Goal: Information Seeking & Learning: Learn about a topic

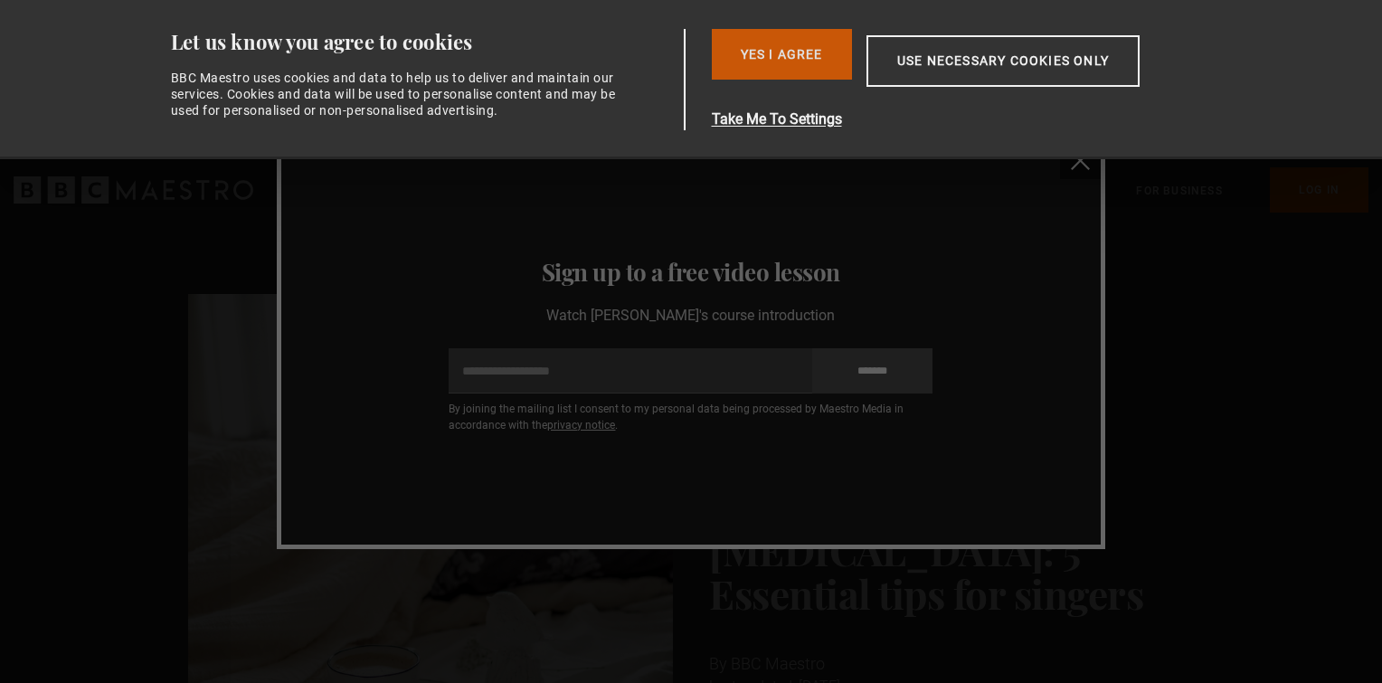
click at [810, 54] on button "Yes I Agree" at bounding box center [782, 54] width 140 height 51
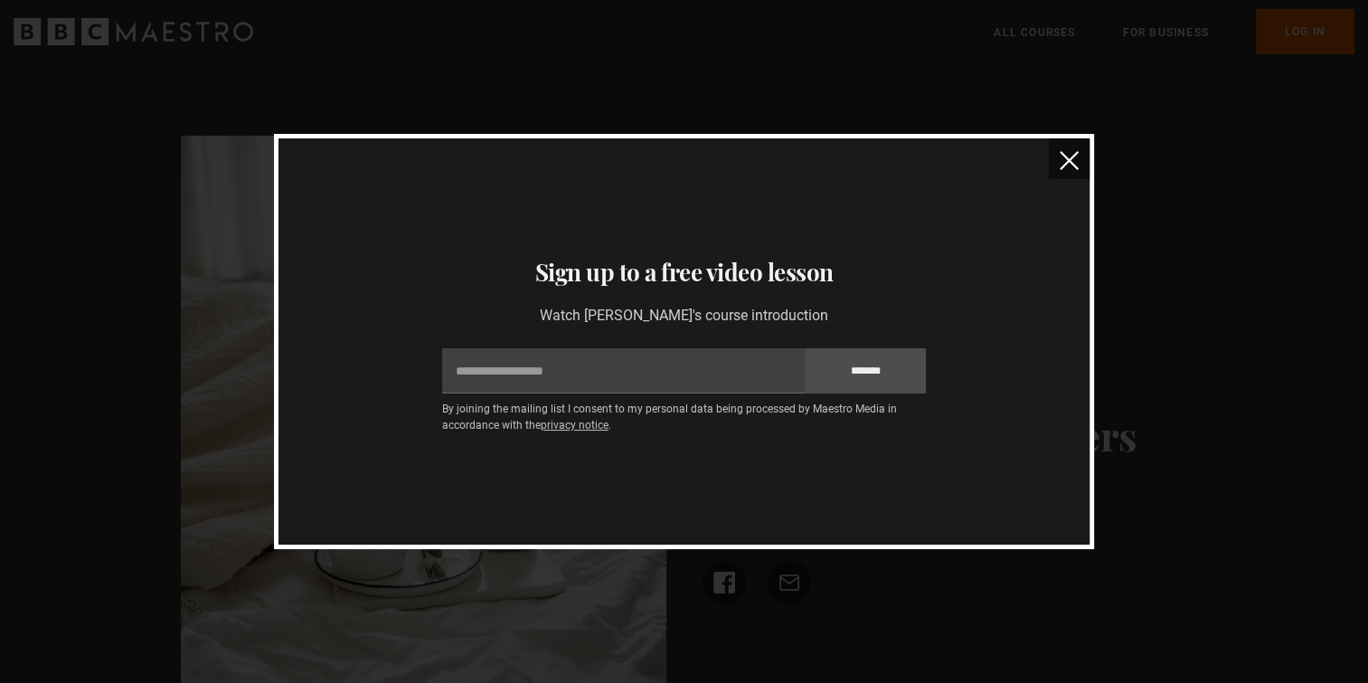
click at [1058, 166] on button "close" at bounding box center [1069, 158] width 41 height 41
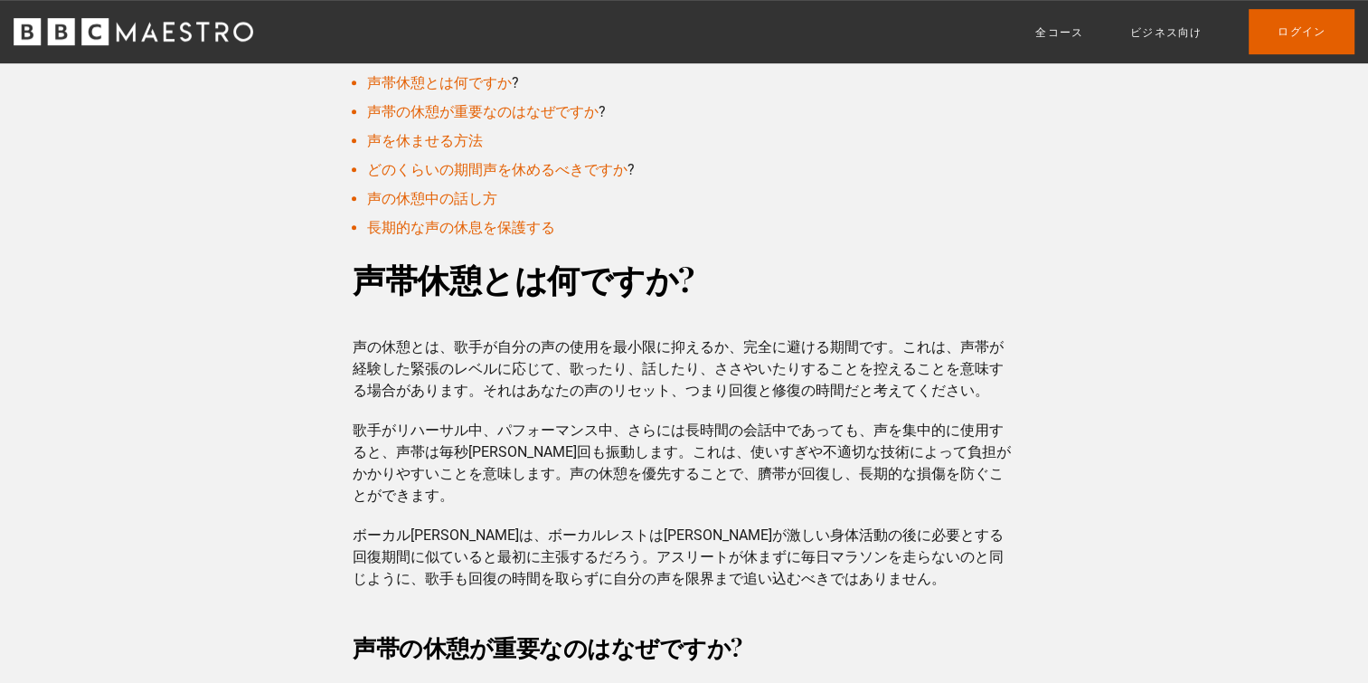
scroll to position [995, 0]
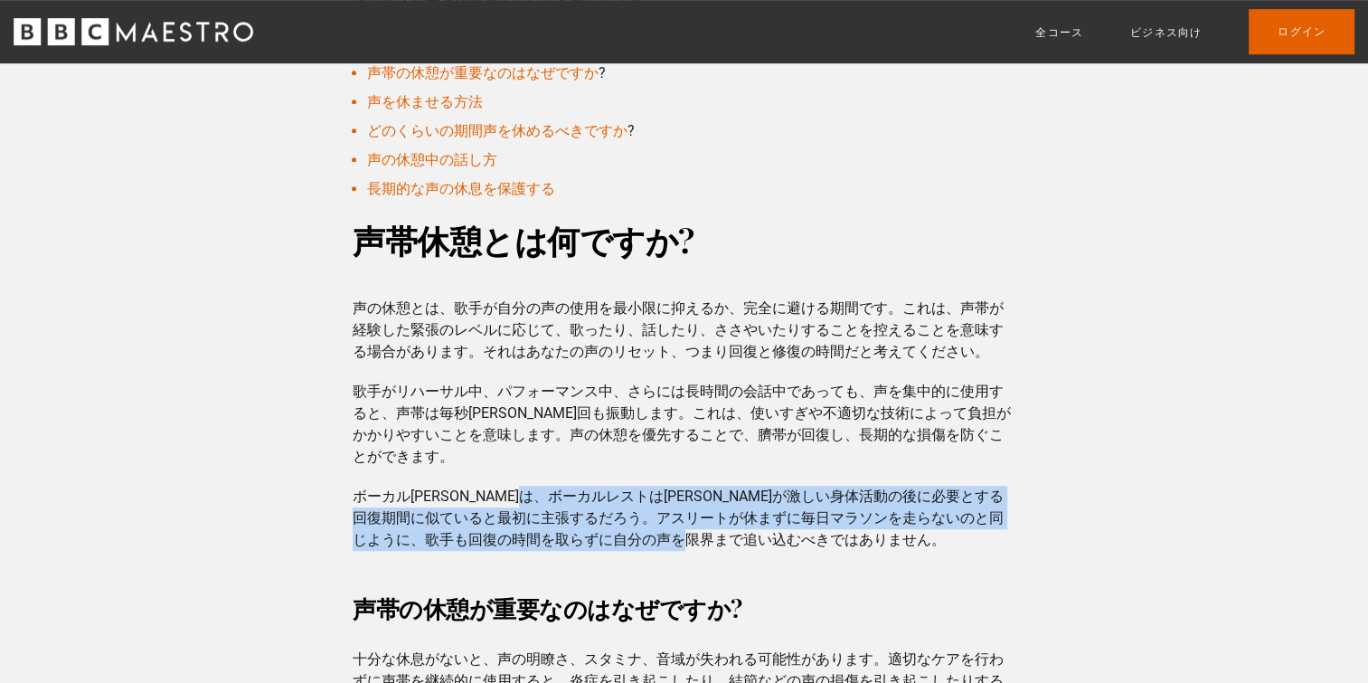
drag, startPoint x: 597, startPoint y: 497, endPoint x: 882, endPoint y: 538, distance: 287.9
click at [882, 538] on p "ボーカル[PERSON_NAME]は、ボーカルレストは[PERSON_NAME]が激しい身体活動の後に必要とする回復期間に似ていると最初に主張するだろう。アス…" at bounding box center [684, 518] width 663 height 65
drag, startPoint x: 882, startPoint y: 538, endPoint x: 919, endPoint y: 550, distance: 38.9
click at [919, 550] on p "ボーカル[PERSON_NAME]は、ボーカルレストは[PERSON_NAME]が激しい身体活動の後に必要とする回復期間に似ていると最初に主張するだろう。アス…" at bounding box center [684, 518] width 663 height 65
click at [955, 547] on p "ボーカル[PERSON_NAME]は、ボーカルレストは[PERSON_NAME]が激しい身体活動の後に必要とする回復期間に似ていると最初に主張するだろう。アス…" at bounding box center [684, 518] width 663 height 65
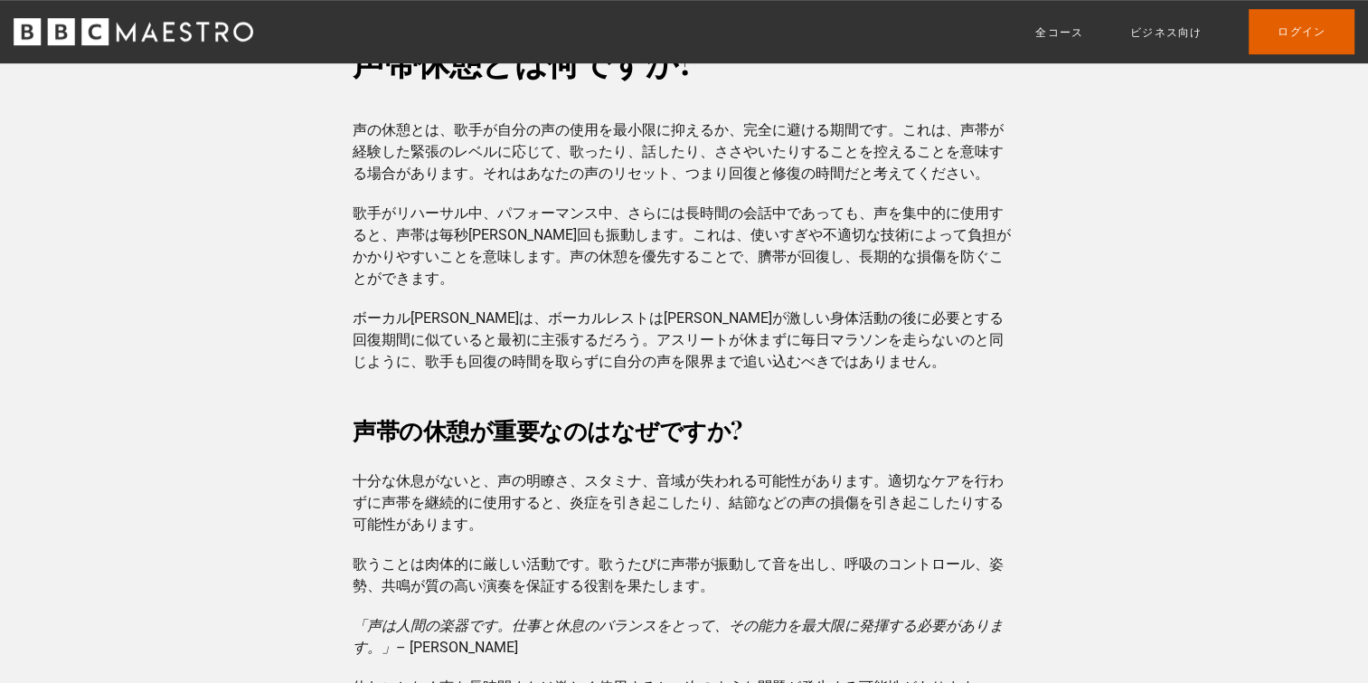
scroll to position [1176, 0]
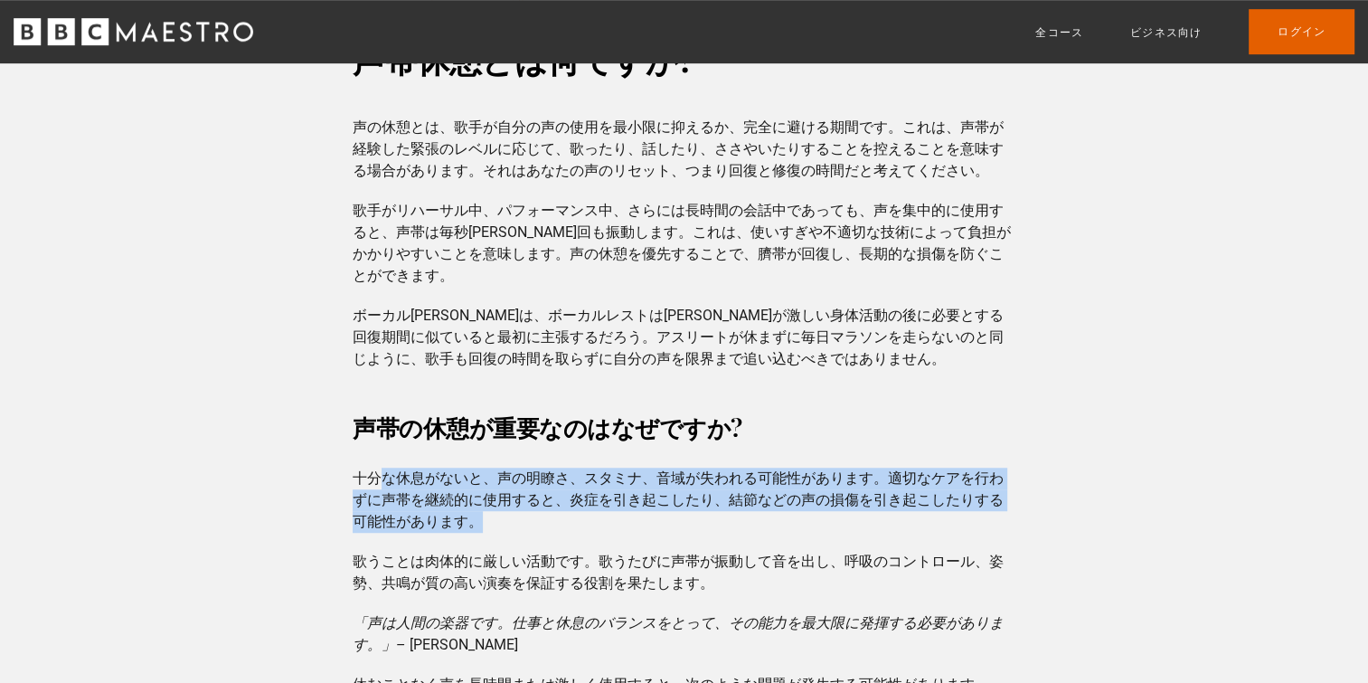
drag, startPoint x: 380, startPoint y: 486, endPoint x: 760, endPoint y: 522, distance: 381.6
click at [760, 522] on p "十分な休息がないと、声の明瞭さ、スタミナ、音域が失われる可能性があります。適切なケアを行わずに声帯を継続的に使用すると、炎症を引き起こしたり、結節などの声の損…" at bounding box center [684, 500] width 663 height 65
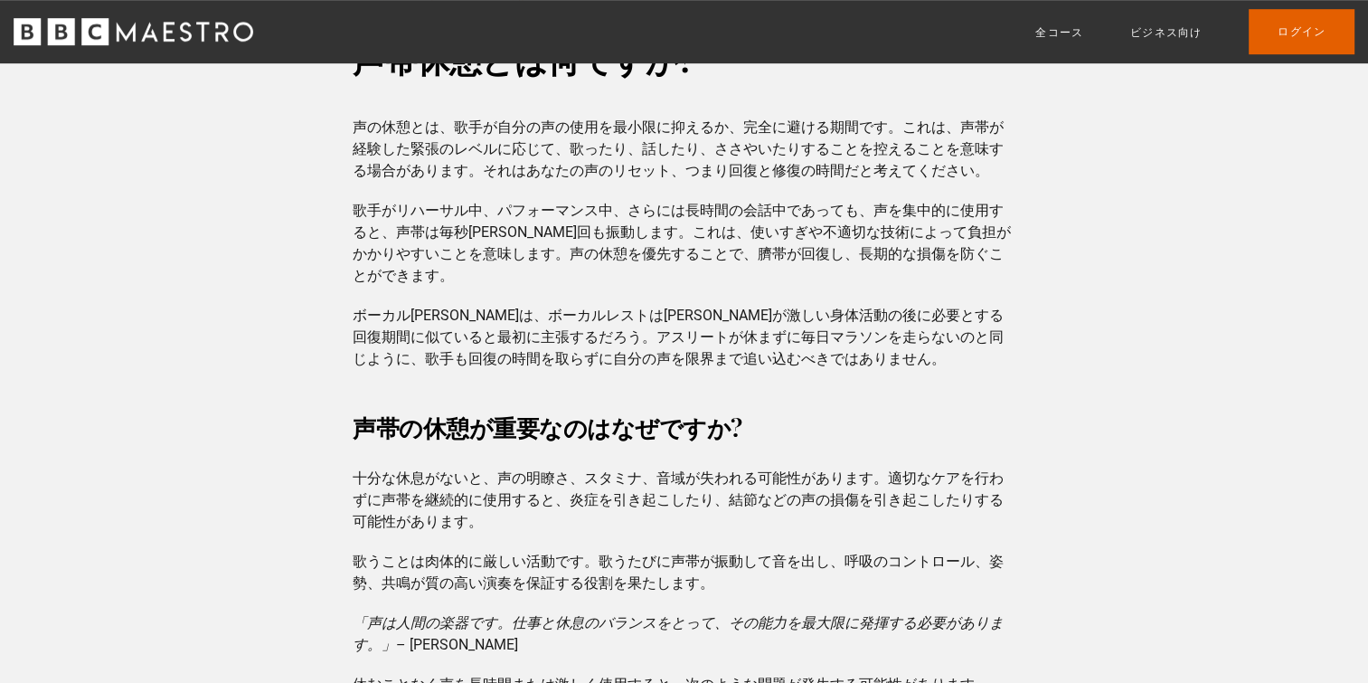
drag, startPoint x: 760, startPoint y: 522, endPoint x: 680, endPoint y: 533, distance: 80.3
click at [662, 535] on div "声帯の休憩が重要なのはなぜですか? 十分な休息がないと、声の明瞭さ、スタミナ、音域が失われる可能性があります。適切なケアを行わずに声帯を継続的に使用すると、炎…" at bounding box center [684, 661] width 692 height 510
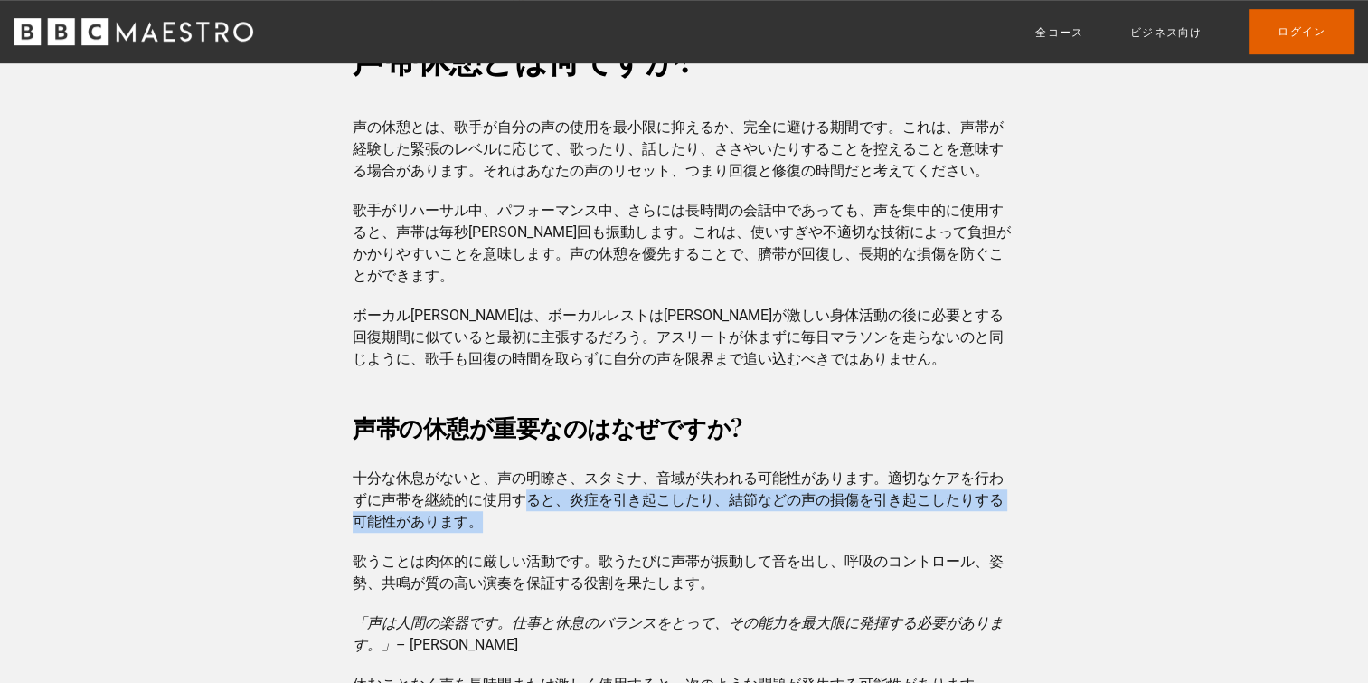
drag, startPoint x: 735, startPoint y: 525, endPoint x: 531, endPoint y: 492, distance: 207.0
click at [531, 492] on p "十分な休息がないと、声の明瞭さ、スタミナ、音域が失われる可能性があります。適切なケアを行わずに声帯を継続的に使用すると、炎症を引き起こしたり、結節などの声の損…" at bounding box center [684, 500] width 663 height 65
drag, startPoint x: 531, startPoint y: 492, endPoint x: 687, endPoint y: 531, distance: 161.2
click at [687, 531] on p "十分な休息がないと、声の明瞭さ、スタミナ、音域が失われる可能性があります。適切なケアを行わずに声帯を継続的に使用すると、炎症を引き起こしたり、結節などの声の損…" at bounding box center [684, 500] width 663 height 65
click at [695, 521] on p "十分な休息がないと、声の明瞭さ、スタミナ、音域が失われる可能性があります。適切なケアを行わずに声帯を継続的に使用すると、炎症を引き起こしたり、結節などの声の損…" at bounding box center [684, 500] width 663 height 65
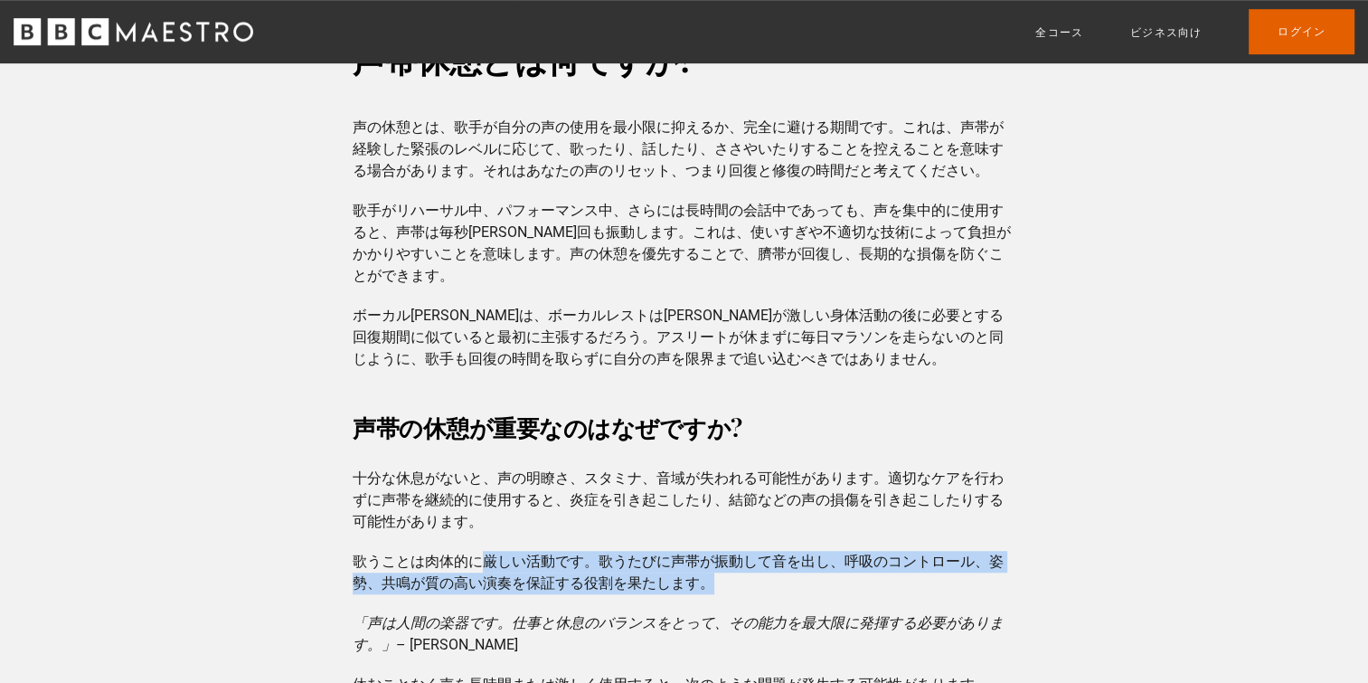
drag, startPoint x: 488, startPoint y: 564, endPoint x: 799, endPoint y: 582, distance: 311.6
click at [799, 582] on p "歌うことは肉体的に厳しい活動です。歌うたびに声帯が振動して音を出し、呼吸のコントロール、姿勢、共鳴が質の高い演奏を保証する役割を果たします。" at bounding box center [684, 572] width 663 height 43
drag, startPoint x: 799, startPoint y: 582, endPoint x: 970, endPoint y: 591, distance: 171.1
click at [970, 591] on p "歌うことは肉体的に厳しい活動です。歌うたびに声帯が振動して音を出し、呼吸のコントロール、姿勢、共鳴が質の高い演奏を保証する役割を果たします。" at bounding box center [684, 572] width 663 height 43
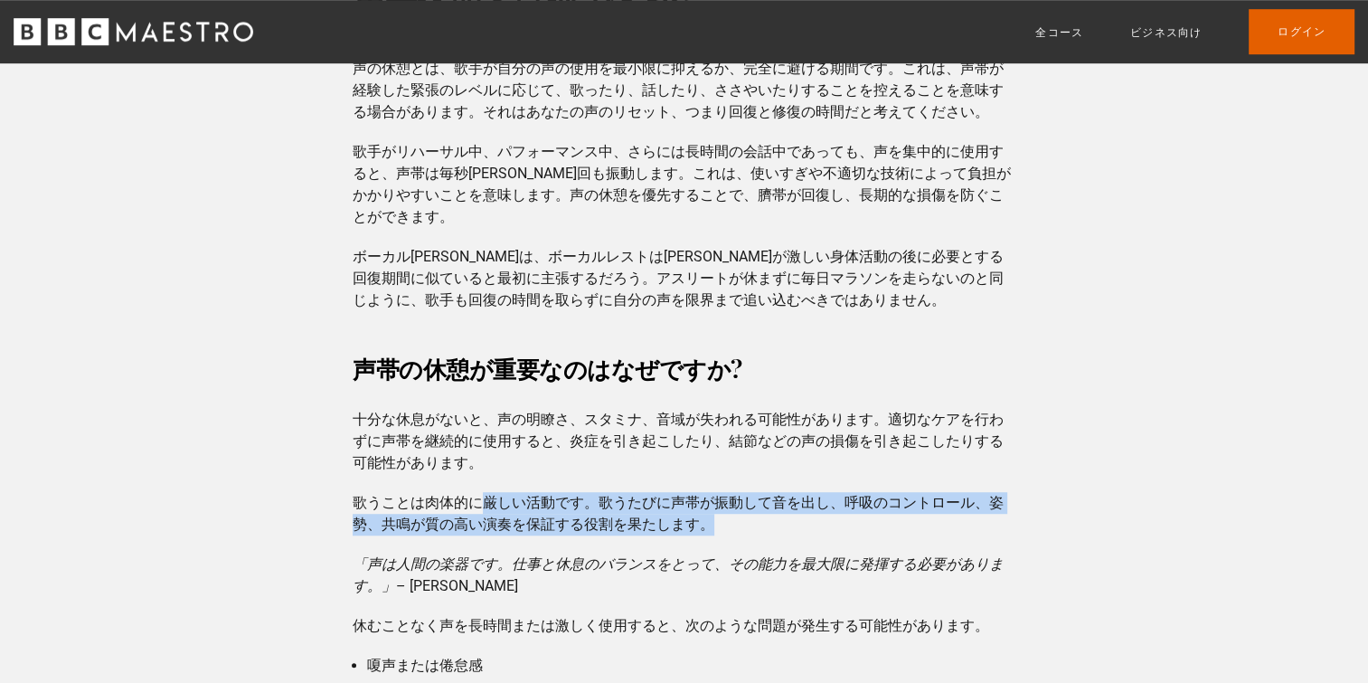
scroll to position [1266, 0]
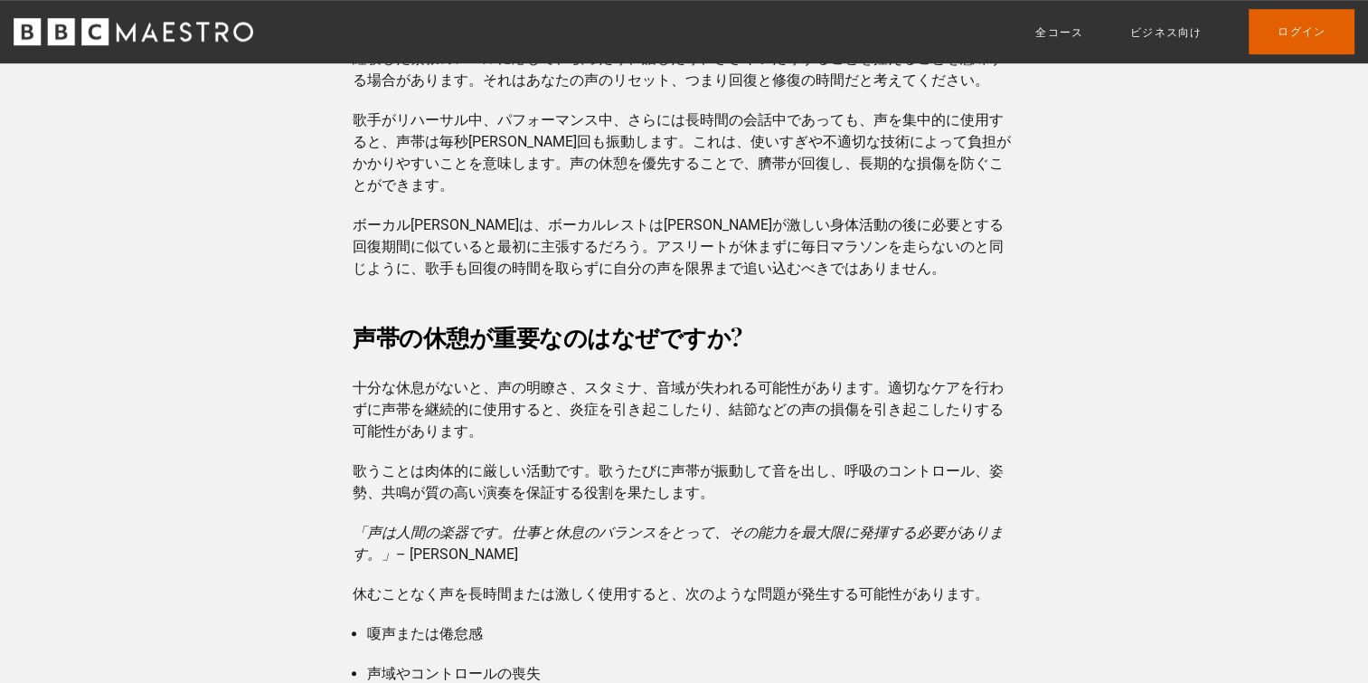
click at [797, 562] on p "「声は人間の楽器です。仕事と休息のバランスをとって、その能力を最大限に発揮する必要があります。」 – [PERSON_NAME]" at bounding box center [684, 543] width 663 height 43
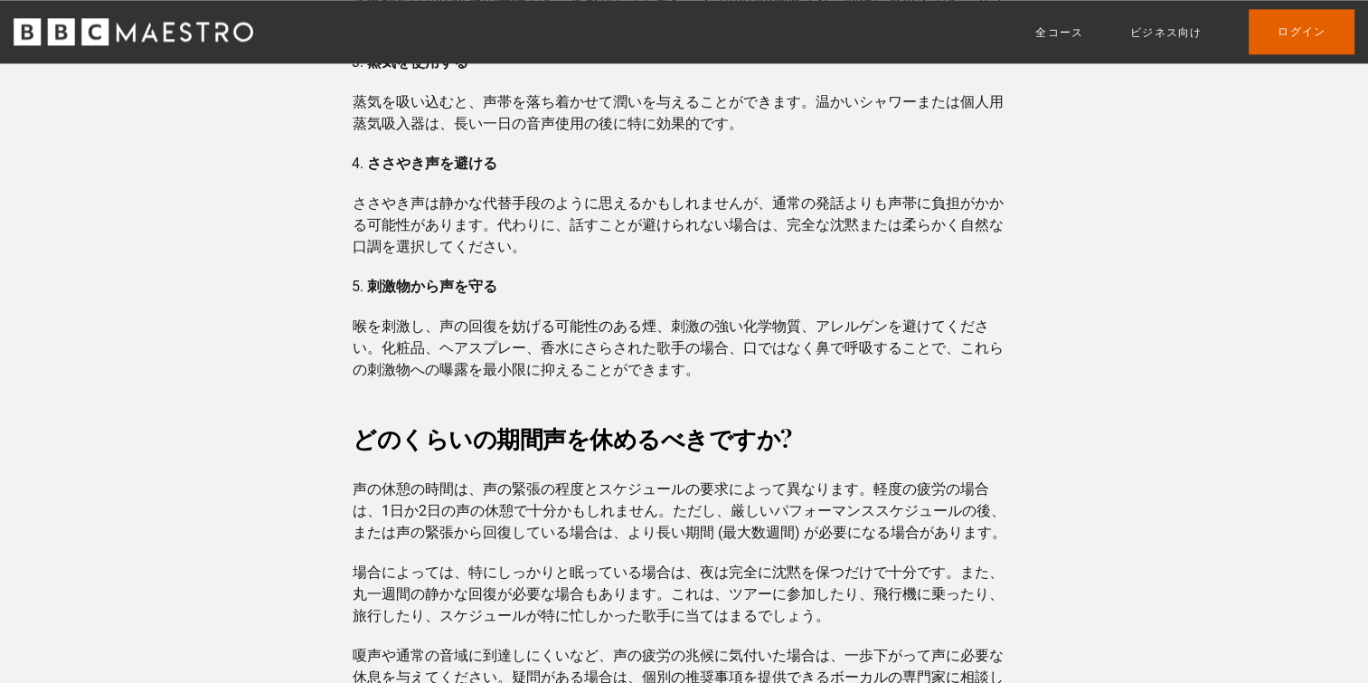
scroll to position [2442, 0]
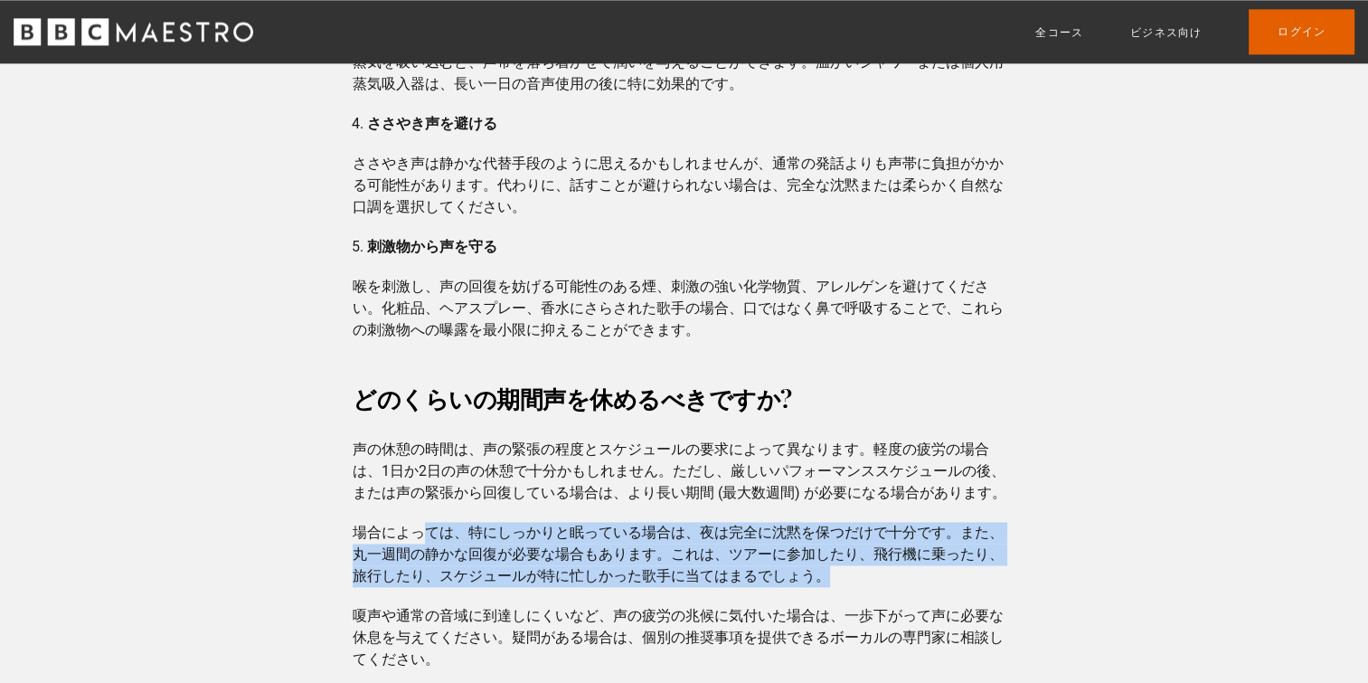
drag, startPoint x: 423, startPoint y: 535, endPoint x: 934, endPoint y: 567, distance: 512.0
click at [934, 567] on p "場合によっては、特にしっかりと眠っている場合は、夜は完全に沈黙を保つだけで十分です。また、丸一週間の静かな回復が必要な場合もあります。これは、ツアーに参加した…" at bounding box center [684, 554] width 663 height 65
drag, startPoint x: 934, startPoint y: 567, endPoint x: 700, endPoint y: 563, distance: 234.3
click at [714, 563] on p "場合によっては、特にしっかりと眠っている場合は、夜は完全に沈黙を保つだけで十分です。また、丸一週間の静かな回復が必要な場合もあります。これは、ツアーに参加した…" at bounding box center [684, 554] width 663 height 65
click at [575, 563] on p "場合によっては、特にしっかりと眠っている場合は、夜は完全に沈黙を保つだけで十分です。また、丸一週間の静かな回復が必要な場合もあります。これは、ツアーに参加した…" at bounding box center [684, 554] width 663 height 65
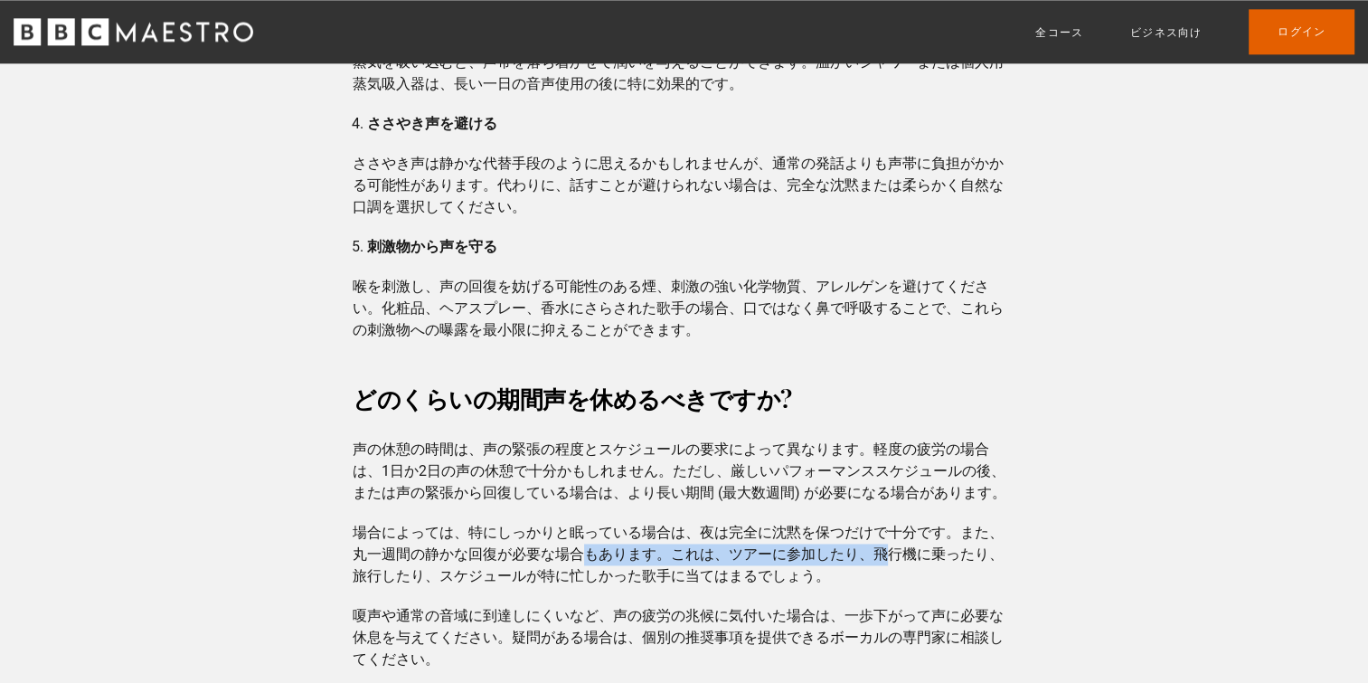
drag, startPoint x: 579, startPoint y: 551, endPoint x: 886, endPoint y: 556, distance: 307.5
click at [886, 556] on p "場合によっては、特にしっかりと眠っている場合は、夜は完全に沈黙を保つだけで十分です。また、丸一週間の静かな回復が必要な場合もあります。これは、ツアーに参加した…" at bounding box center [684, 554] width 663 height 65
click at [488, 563] on p "場合によっては、特にしっかりと眠っている場合は、夜は完全に沈黙を保つだけで十分です。また、丸一週間の静かな回復が必要な場合もあります。これは、ツアーに参加した…" at bounding box center [684, 554] width 663 height 65
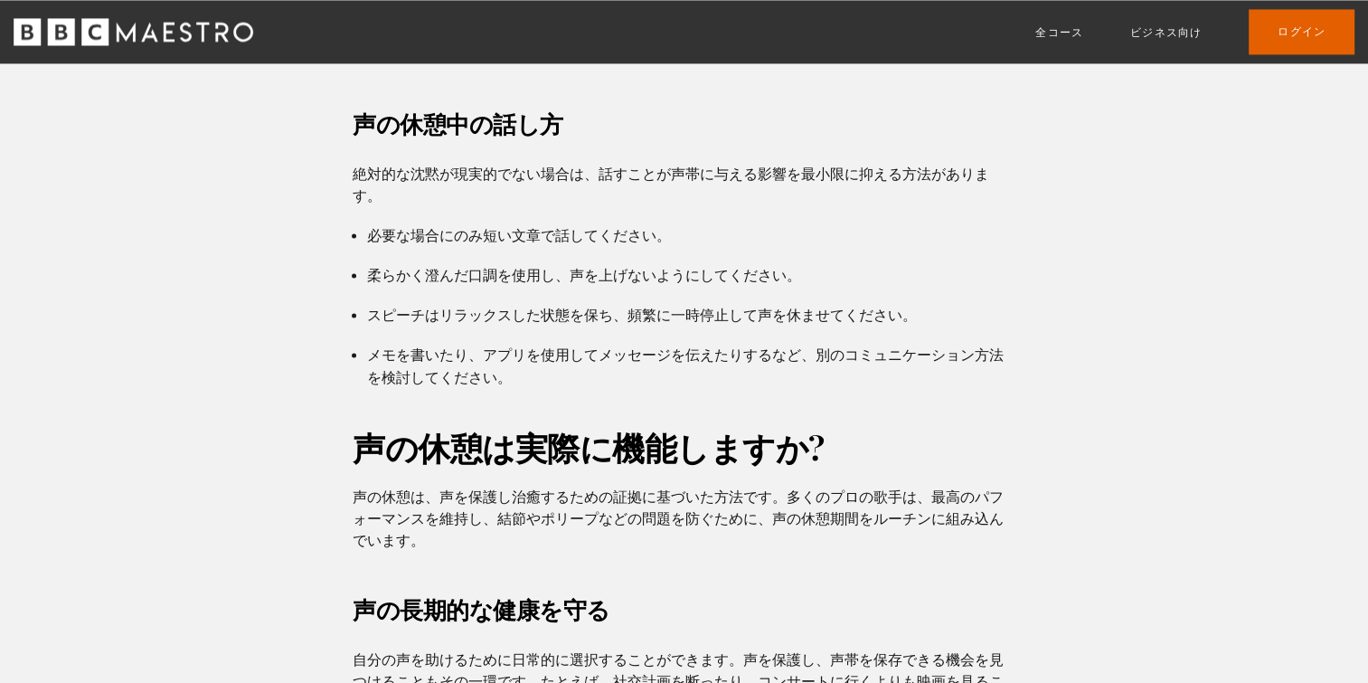
scroll to position [3165, 0]
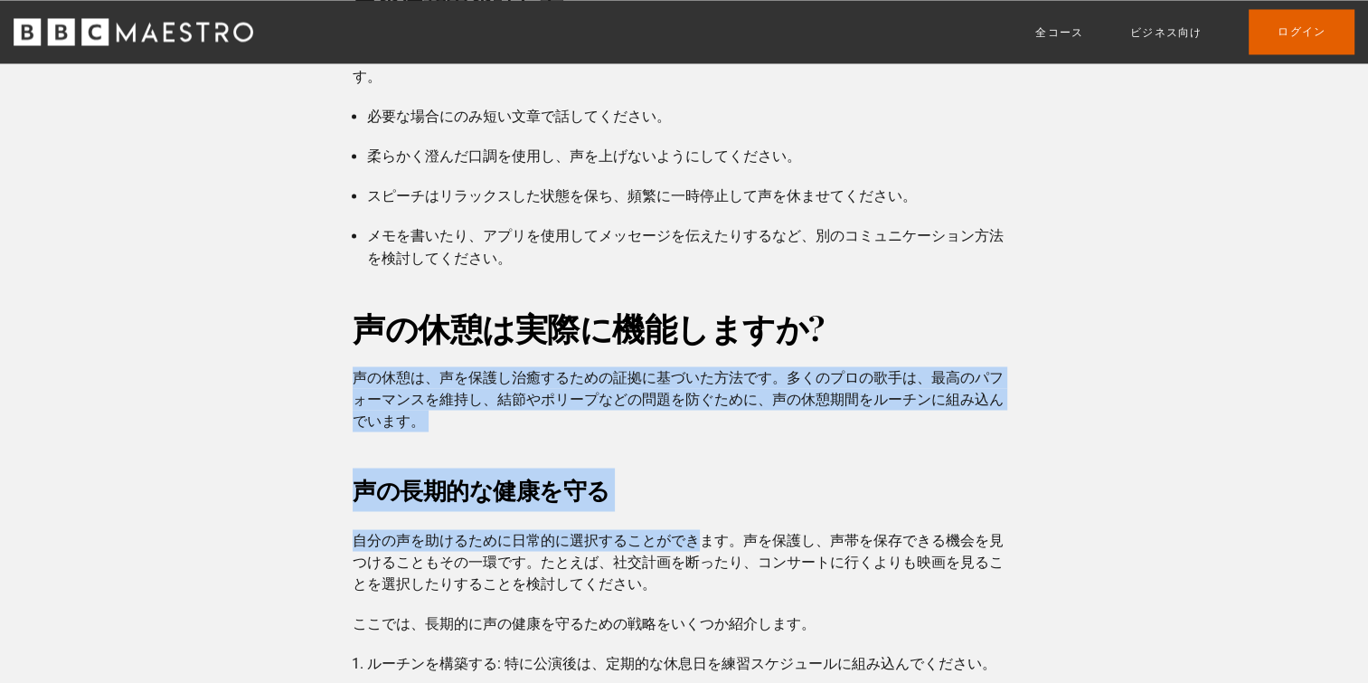
drag, startPoint x: 353, startPoint y: 375, endPoint x: 707, endPoint y: 548, distance: 394.4
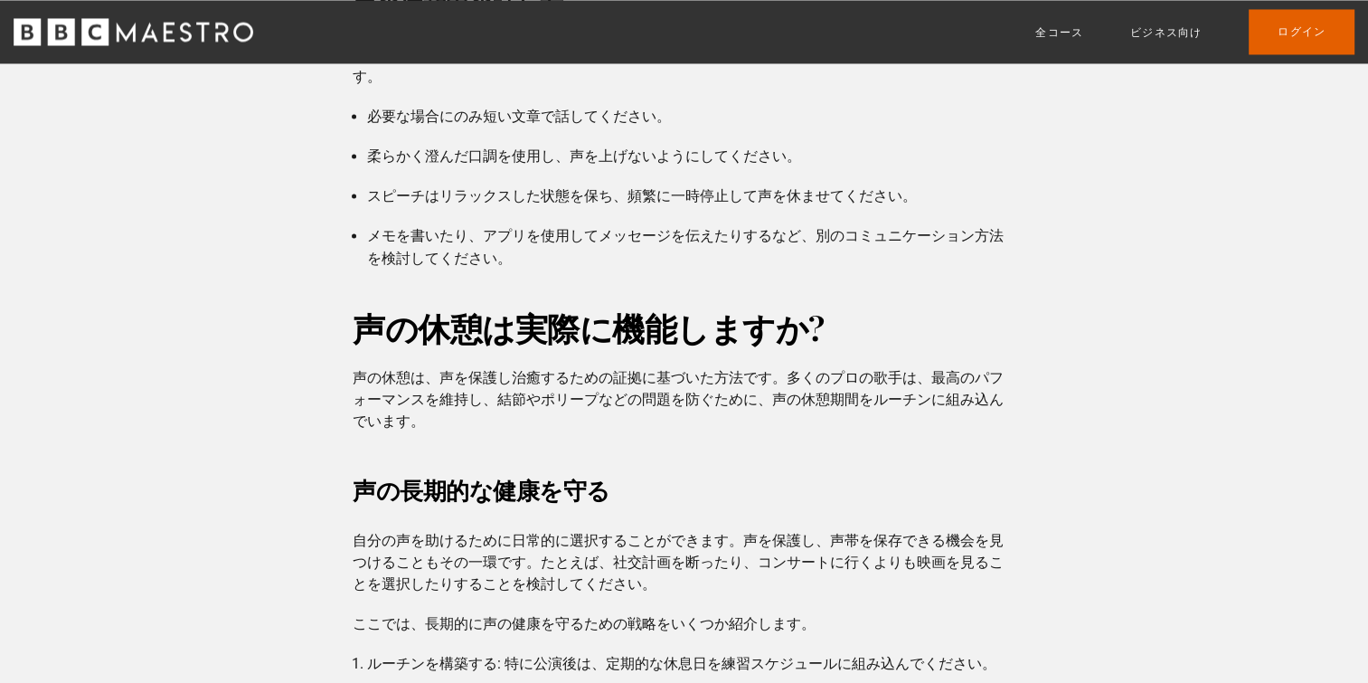
drag, startPoint x: 707, startPoint y: 548, endPoint x: 511, endPoint y: 568, distance: 197.3
click at [511, 568] on p "自分の声を助けるために日常的に選択することができます。声を保護し、声帯を保存できる機会を見つけることもその一環です。たとえば、社交計画を断ったり、コンサートに…" at bounding box center [684, 561] width 663 height 65
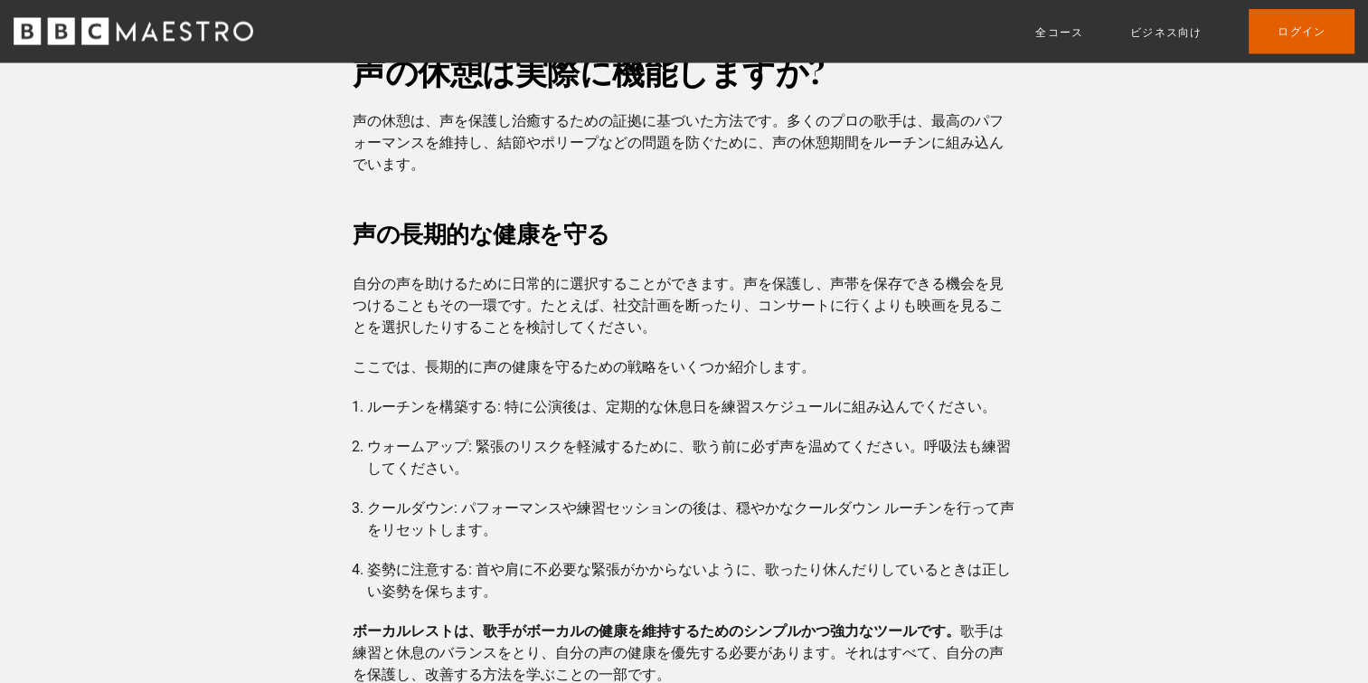
scroll to position [3527, 0]
